Goal: Check status: Check status

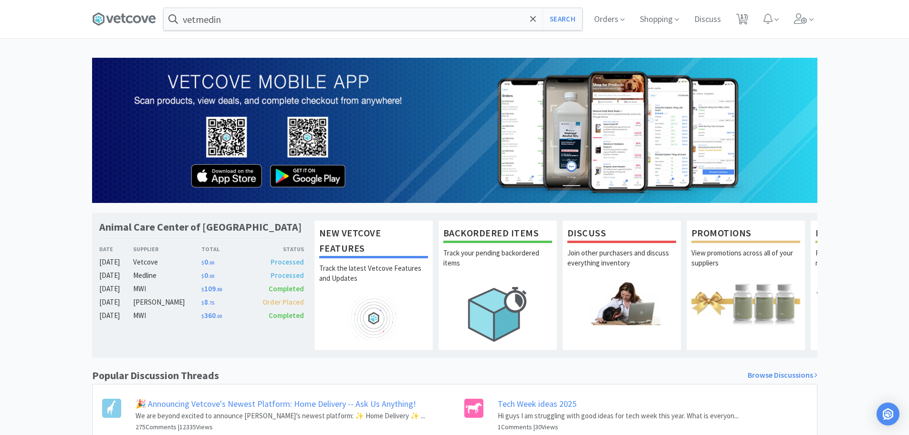
click at [211, 275] on span ". 00" at bounding box center [211, 276] width 6 height 6
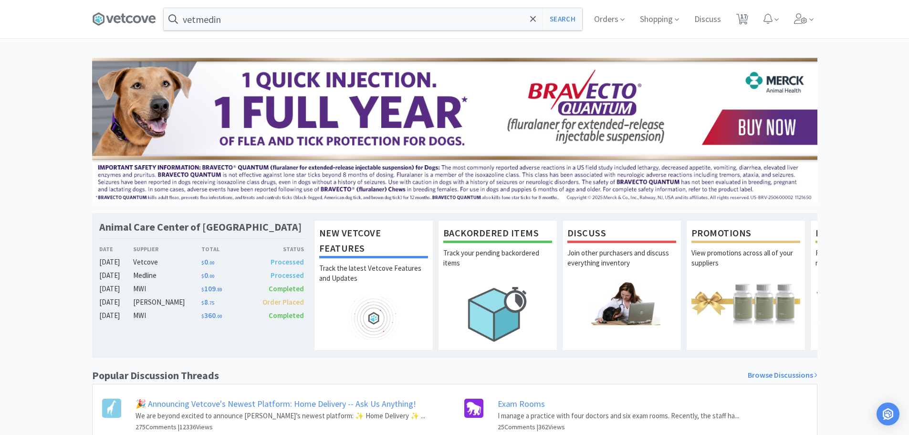
click at [210, 260] on span ". 00" at bounding box center [211, 263] width 6 height 6
click at [210, 291] on span "$ 109 . 89" at bounding box center [211, 288] width 21 height 9
click at [209, 303] on span ". 75" at bounding box center [211, 303] width 6 height 6
click at [114, 24] on icon at bounding box center [124, 19] width 64 height 14
click at [532, 21] on icon at bounding box center [533, 19] width 6 height 6
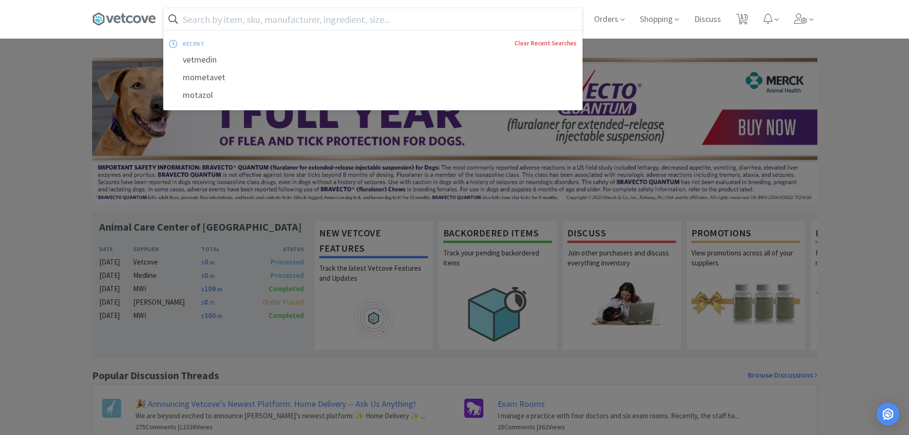
click at [535, 45] on link "Clear Recent Searches" at bounding box center [545, 43] width 62 height 8
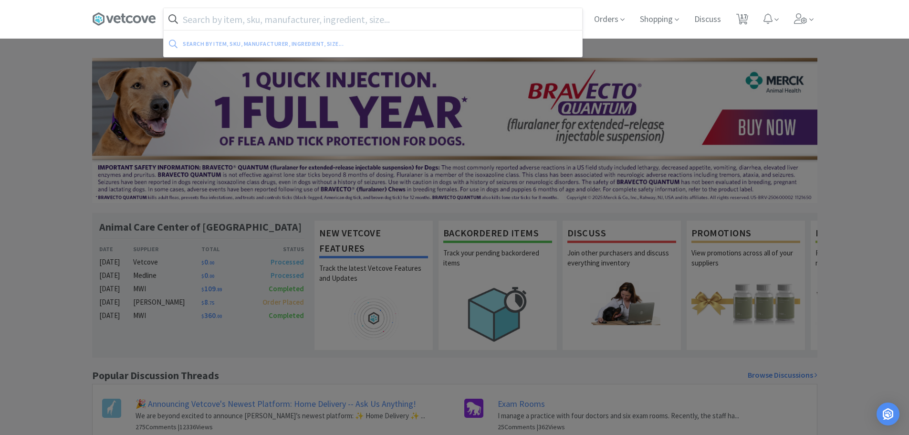
click at [0, 167] on div at bounding box center [454, 217] width 909 height 435
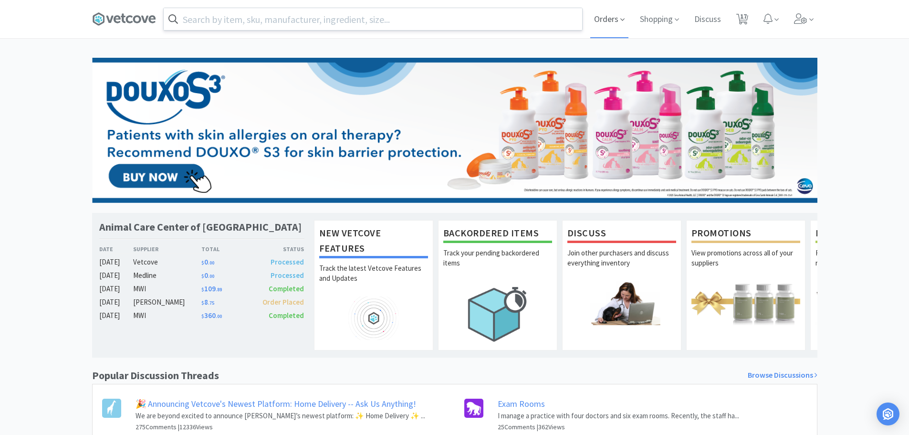
click at [596, 13] on span "Orders" at bounding box center [609, 19] width 38 height 38
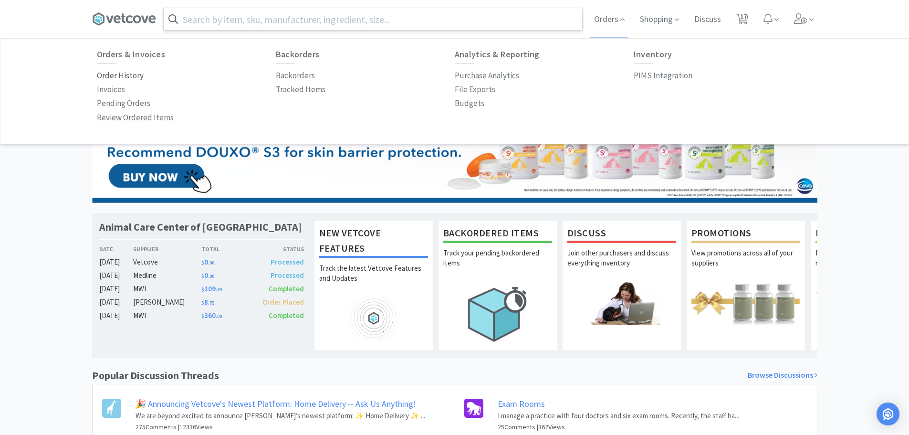
click at [137, 75] on p "Order History" at bounding box center [120, 75] width 47 height 13
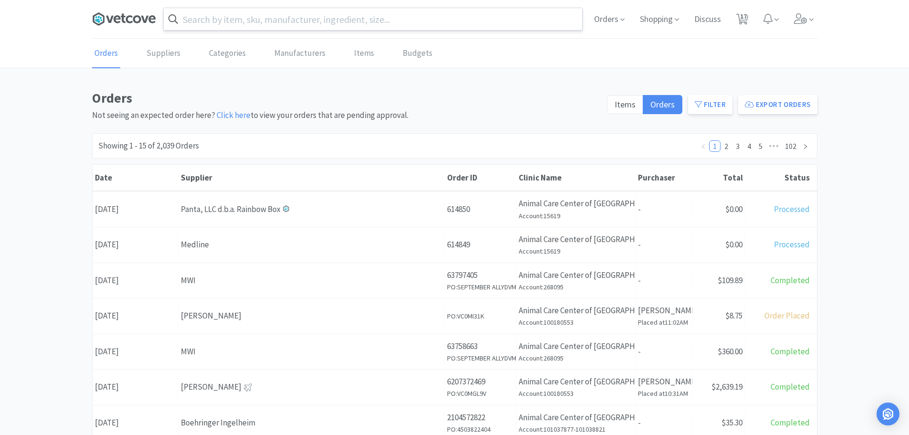
click at [117, 25] on icon at bounding box center [124, 19] width 64 height 14
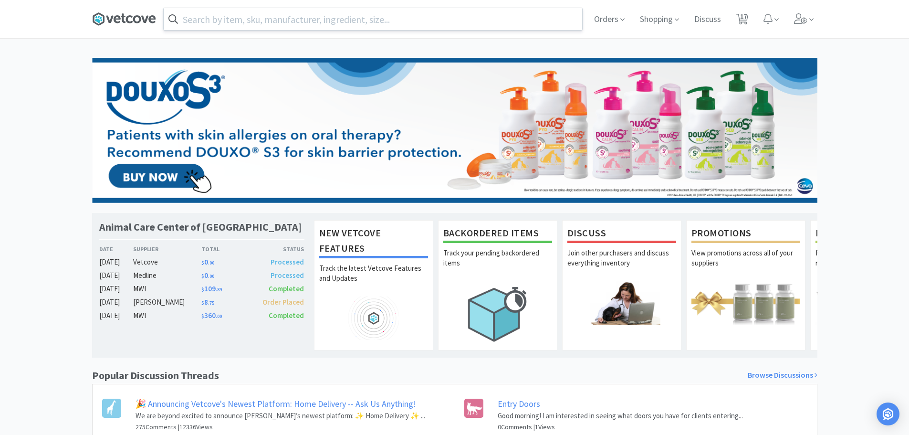
click at [118, 21] on icon at bounding box center [124, 19] width 64 height 14
